Goal: Check status: Check status

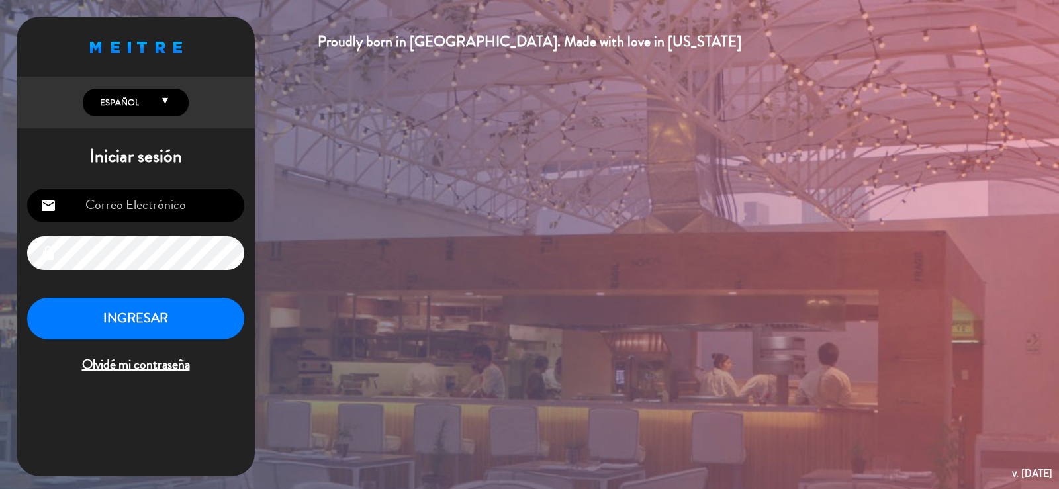
type input "[EMAIL_ADDRESS][DOMAIN_NAME]"
click at [173, 317] on button "INGRESAR" at bounding box center [135, 319] width 217 height 42
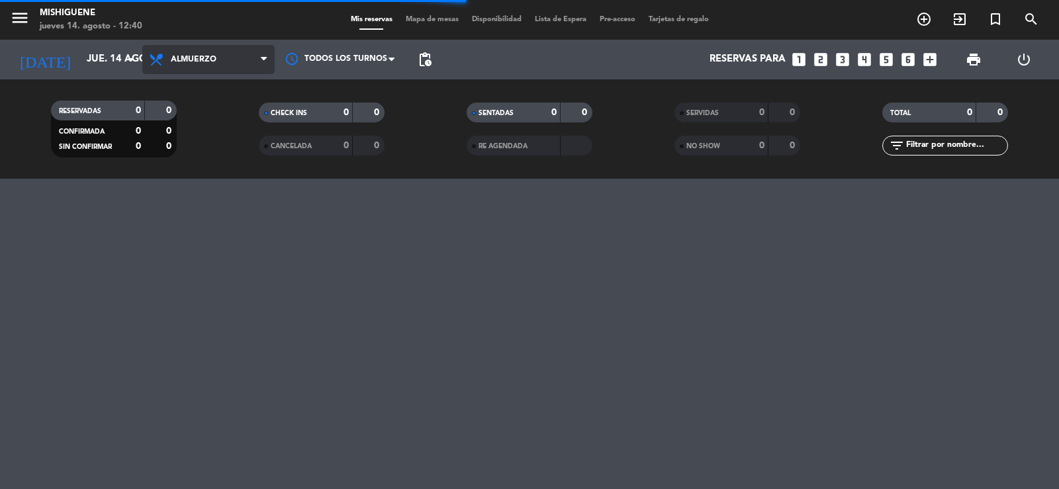
click at [254, 56] on span "Almuerzo" at bounding box center [208, 59] width 132 height 29
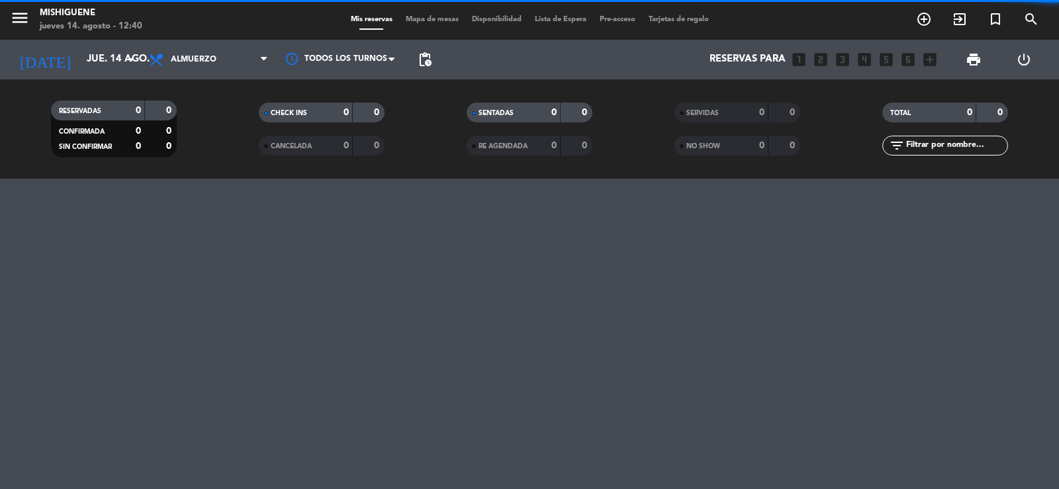
click at [228, 141] on filter-checkbox "CANCELADA 0 0" at bounding box center [322, 146] width 208 height 20
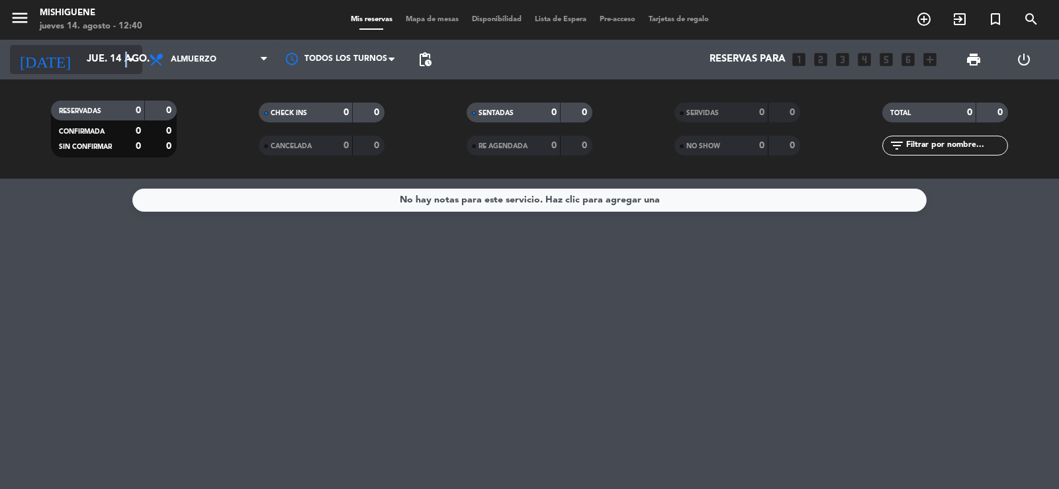
click at [127, 58] on icon "arrow_drop_down" at bounding box center [131, 60] width 16 height 16
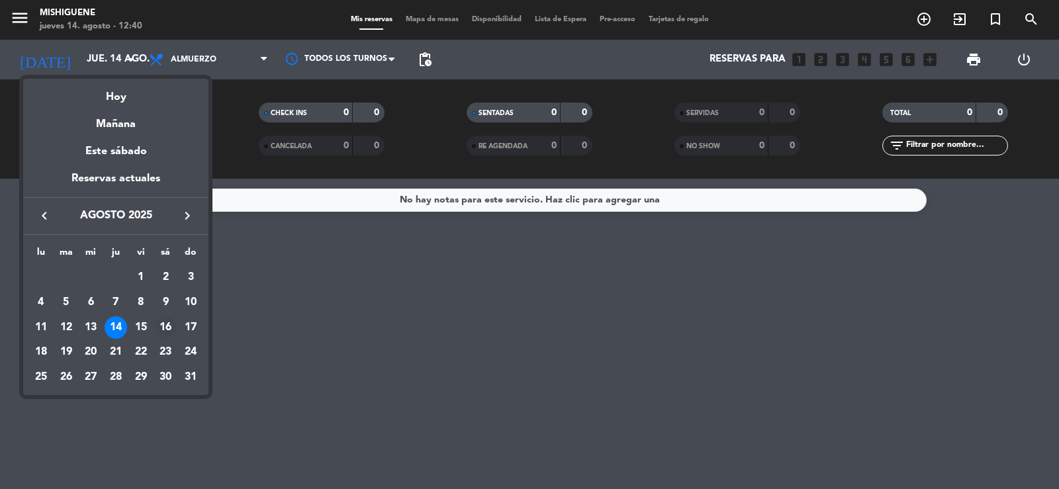
click at [166, 324] on div "16" at bounding box center [165, 327] width 23 height 23
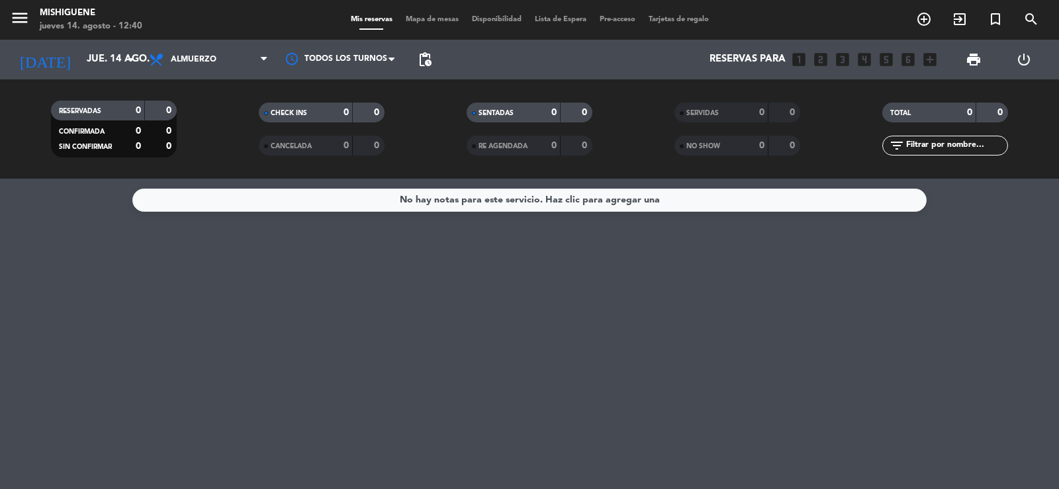
type input "sáb. 16 ago."
click at [249, 54] on span "Almuerzo" at bounding box center [208, 59] width 132 height 29
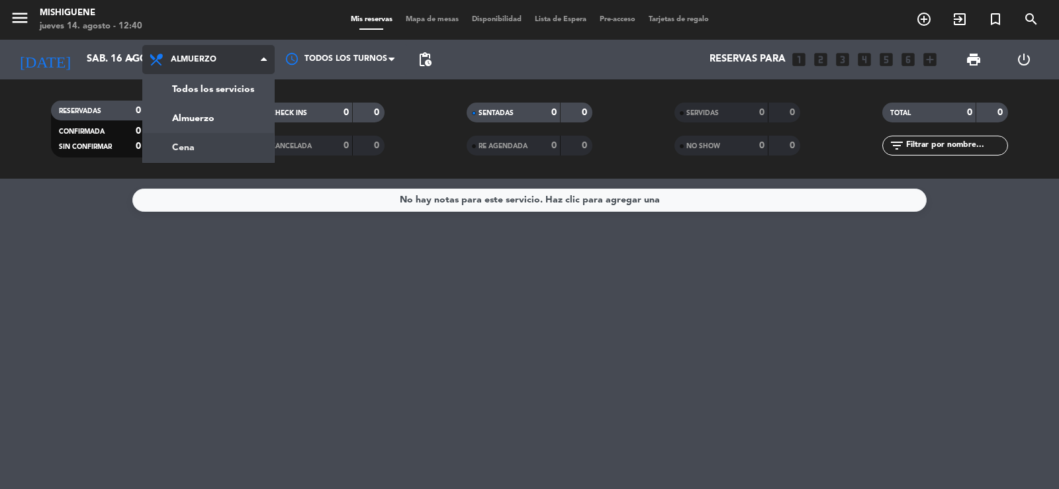
click at [222, 150] on div "menu Mishiguene [DATE] 14. agosto - 12:40 Mis reservas Mapa de mesas Disponibil…" at bounding box center [529, 89] width 1059 height 179
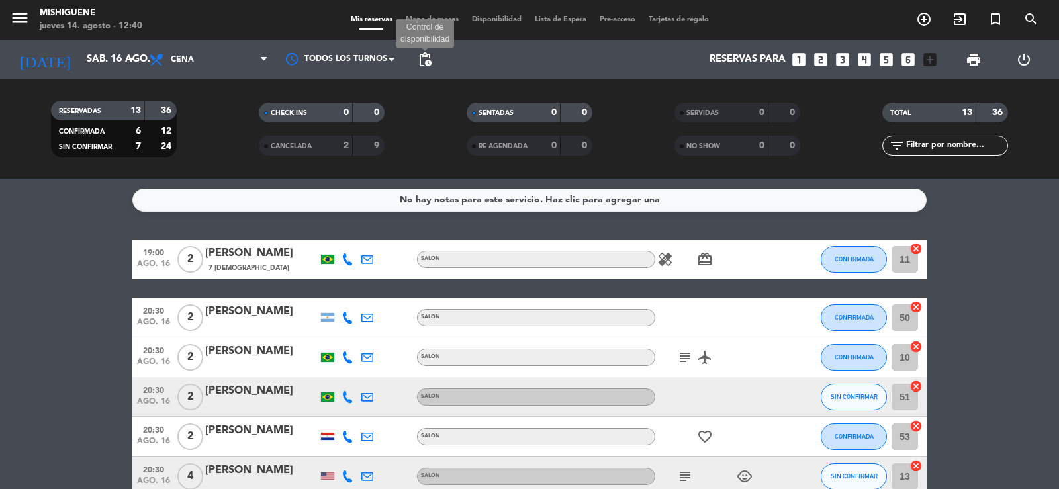
click at [427, 58] on span "pending_actions" at bounding box center [425, 60] width 16 height 16
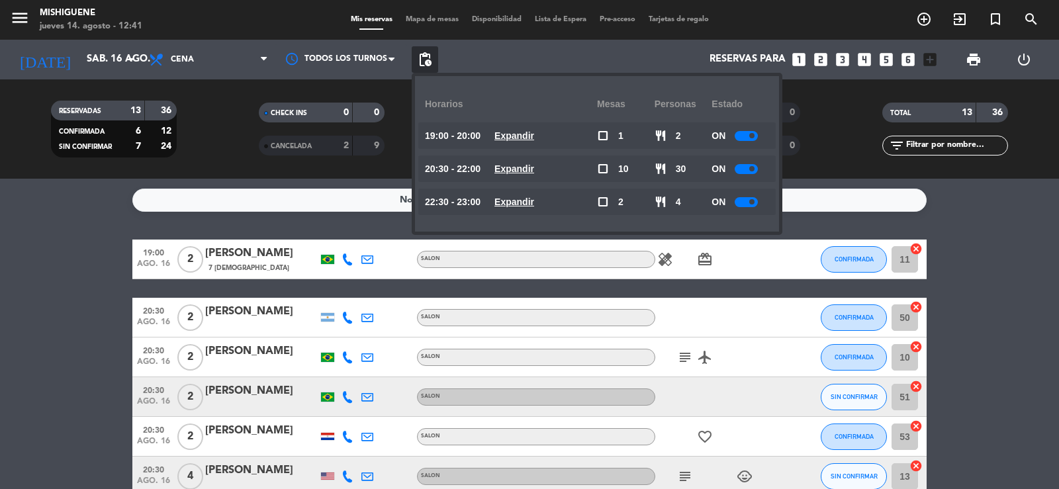
click at [823, 156] on div "SERVIDAS 0 0 NO SHOW 0 0" at bounding box center [738, 129] width 208 height 73
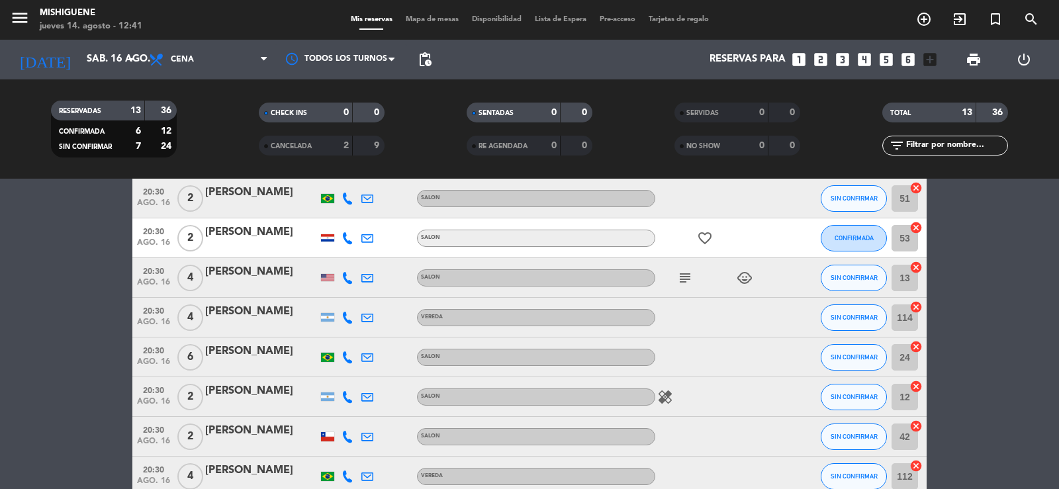
scroll to position [370, 0]
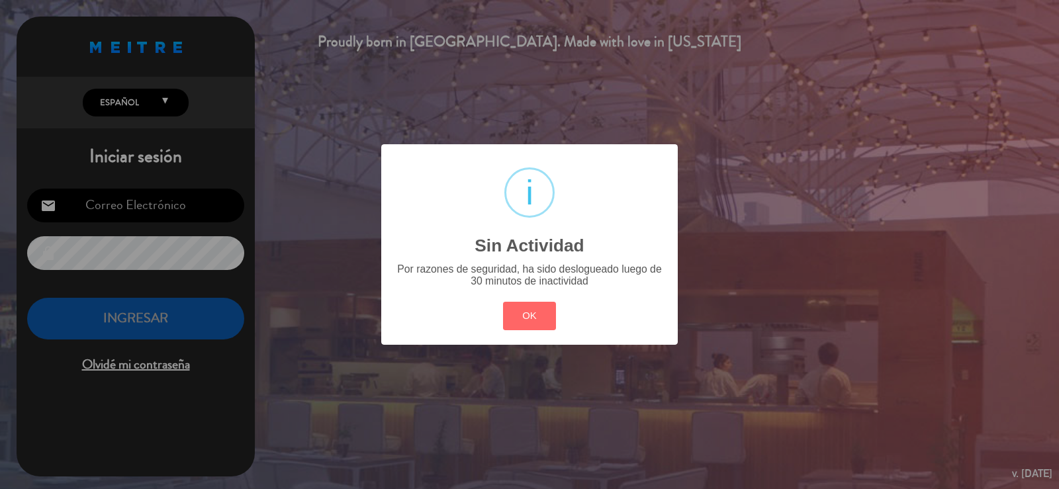
type input "[EMAIL_ADDRESS][DOMAIN_NAME]"
